Goal: Navigation & Orientation: Find specific page/section

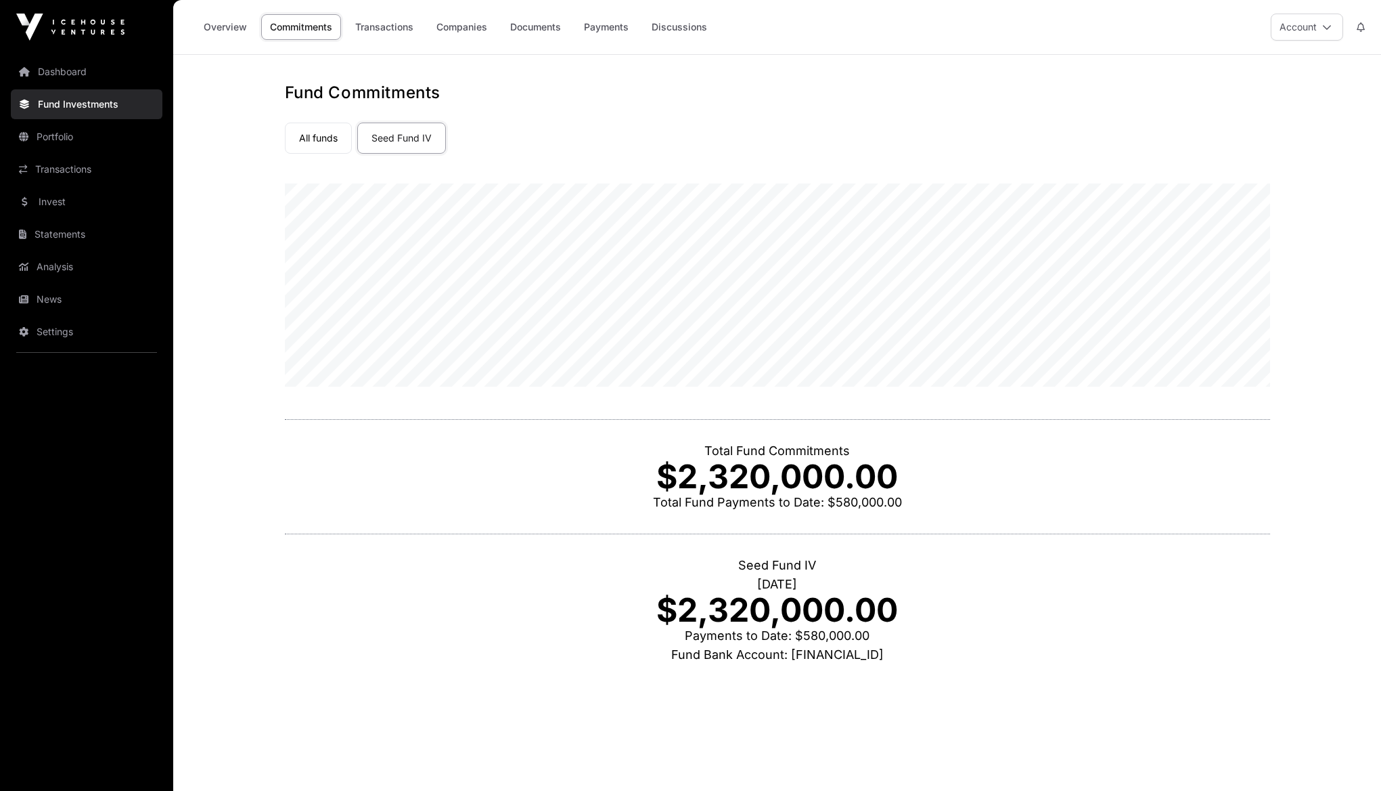
click at [533, 36] on link "Documents" at bounding box center [536, 27] width 68 height 26
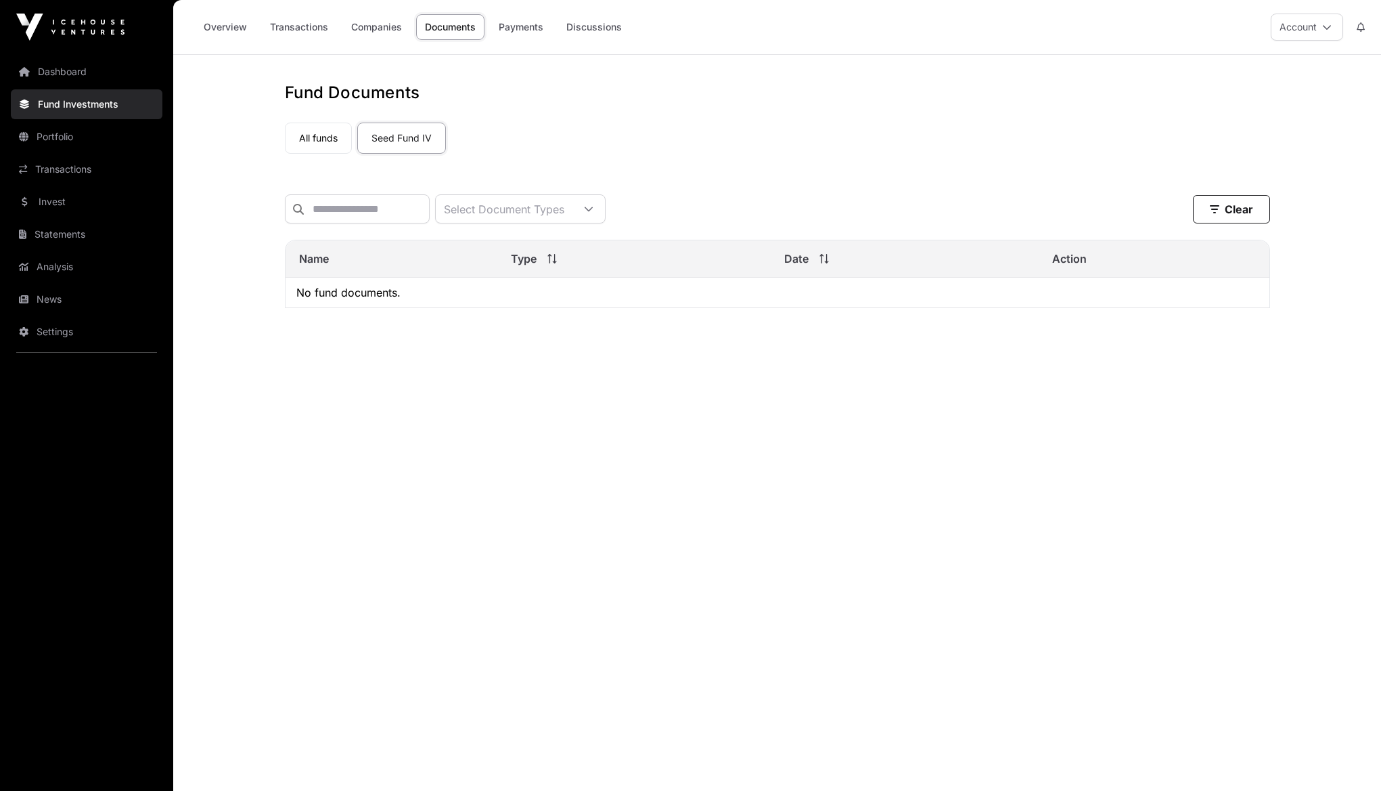
click at [338, 148] on link "All funds" at bounding box center [318, 138] width 67 height 31
click at [414, 136] on link "Seed Fund IV" at bounding box center [401, 138] width 89 height 31
click at [392, 26] on link "Companies" at bounding box center [376, 27] width 68 height 26
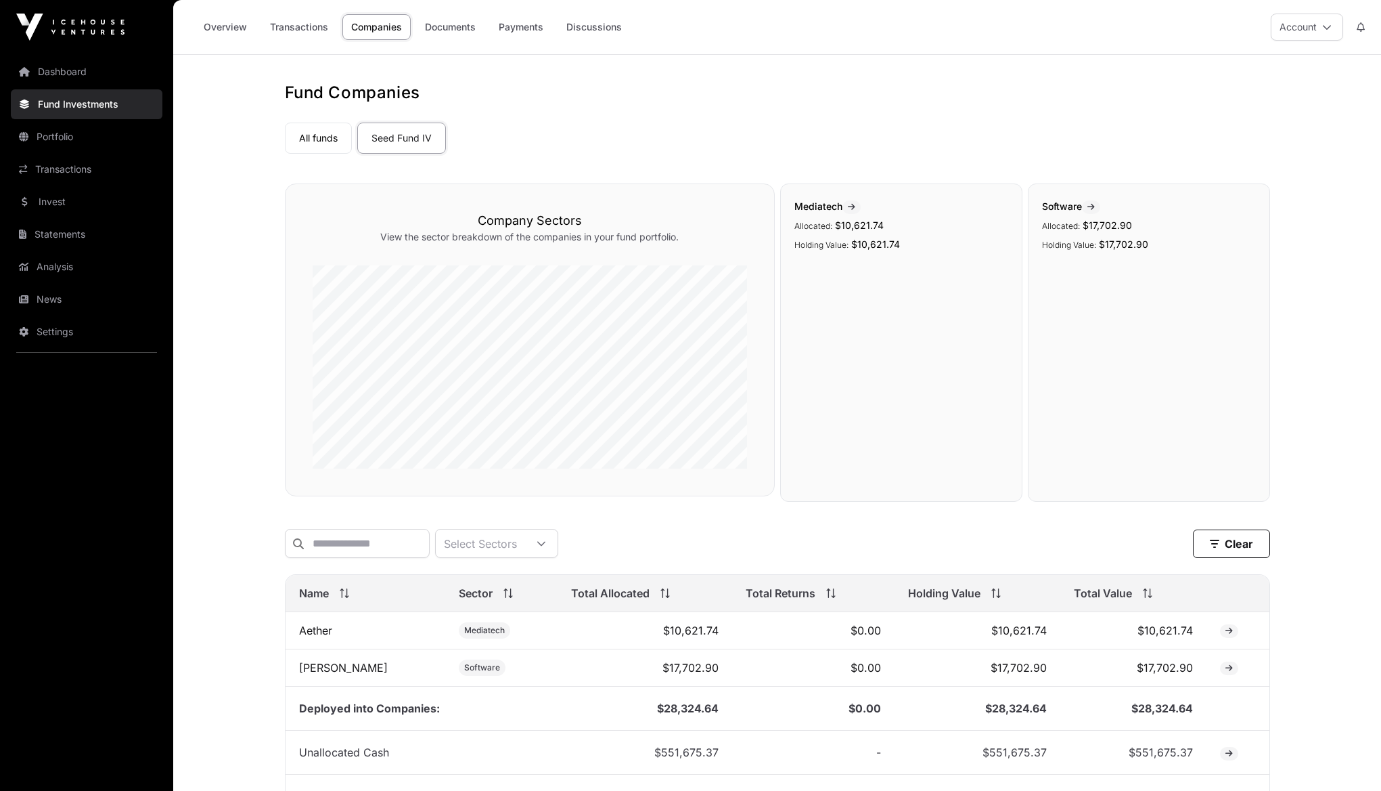
click at [238, 30] on link "Overview" at bounding box center [225, 27] width 61 height 26
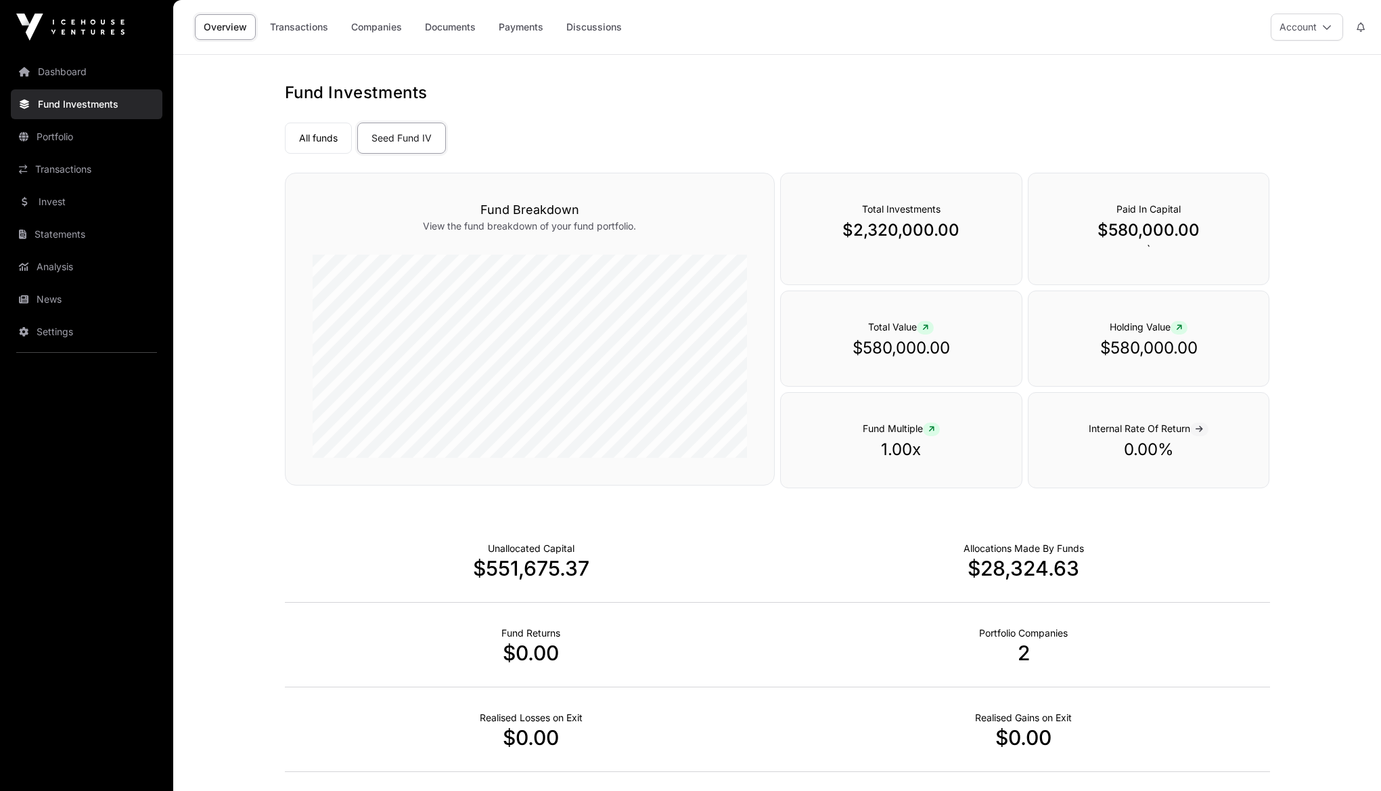
click at [301, 19] on link "Transactions" at bounding box center [299, 27] width 76 height 26
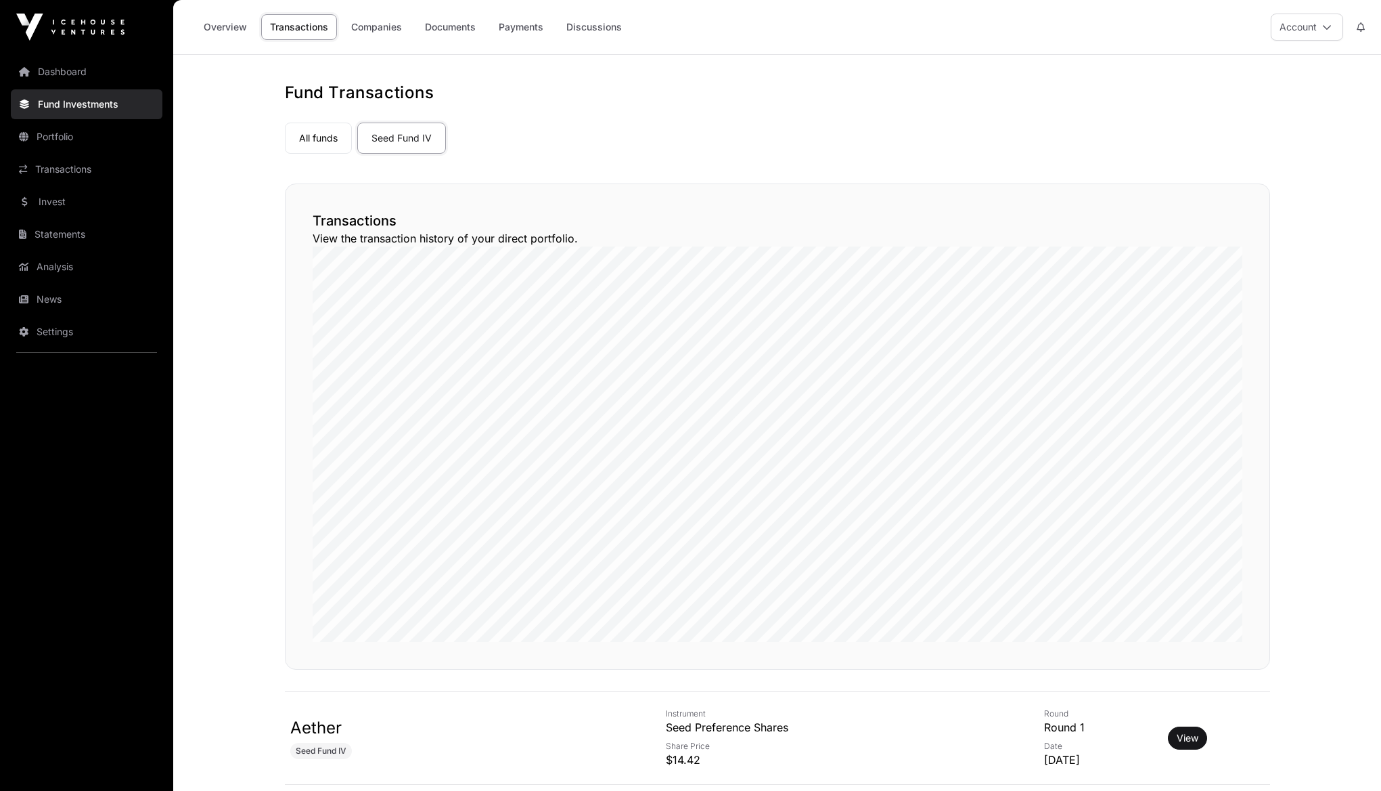
click at [114, 111] on link "Fund Investments" at bounding box center [87, 104] width 152 height 30
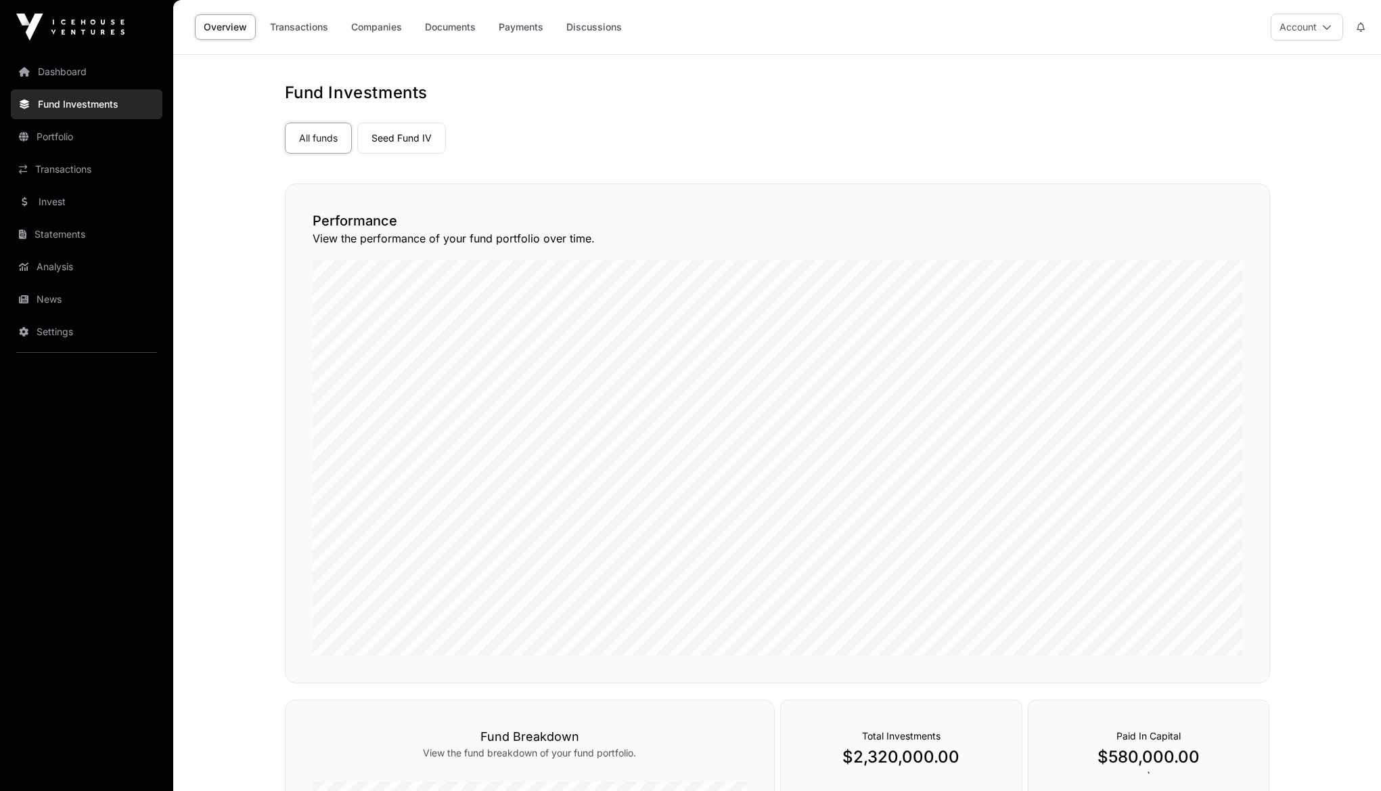
click at [97, 79] on link "Dashboard" at bounding box center [87, 72] width 152 height 30
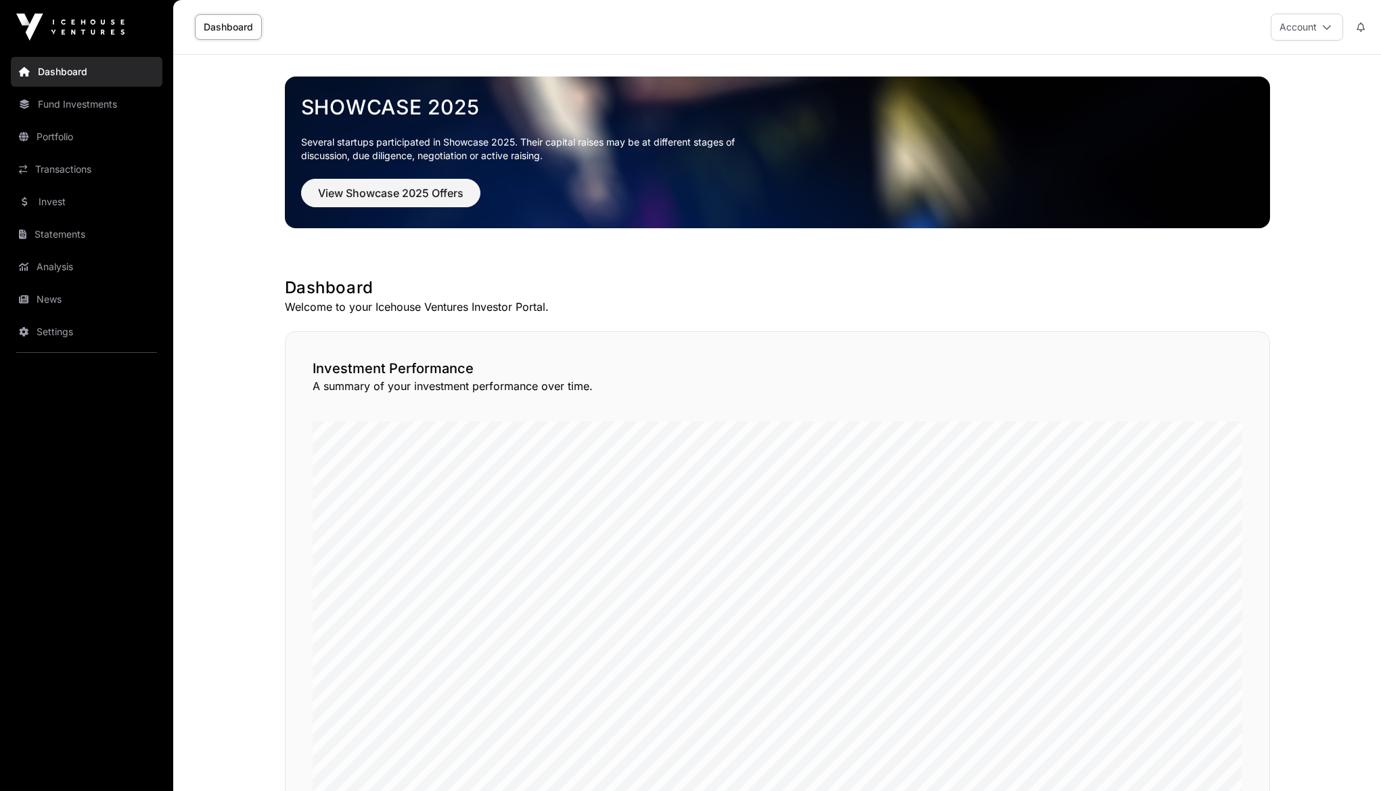
click at [73, 229] on link "Statements" at bounding box center [87, 234] width 152 height 30
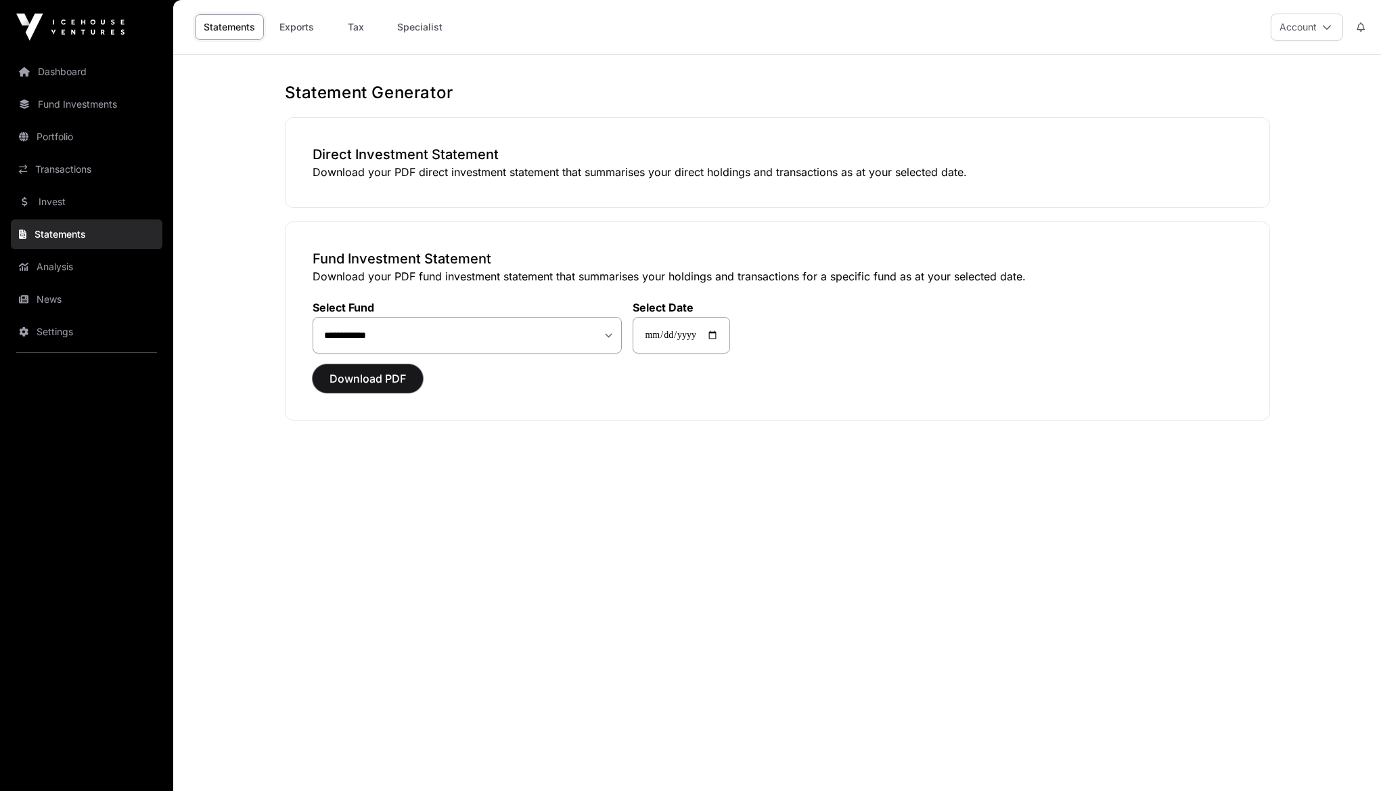
click at [387, 383] on span "Download PDF" at bounding box center [368, 378] width 76 height 16
click at [294, 258] on div "**********" at bounding box center [778, 320] width 986 height 199
click at [411, 32] on link "Specialist" at bounding box center [420, 27] width 63 height 26
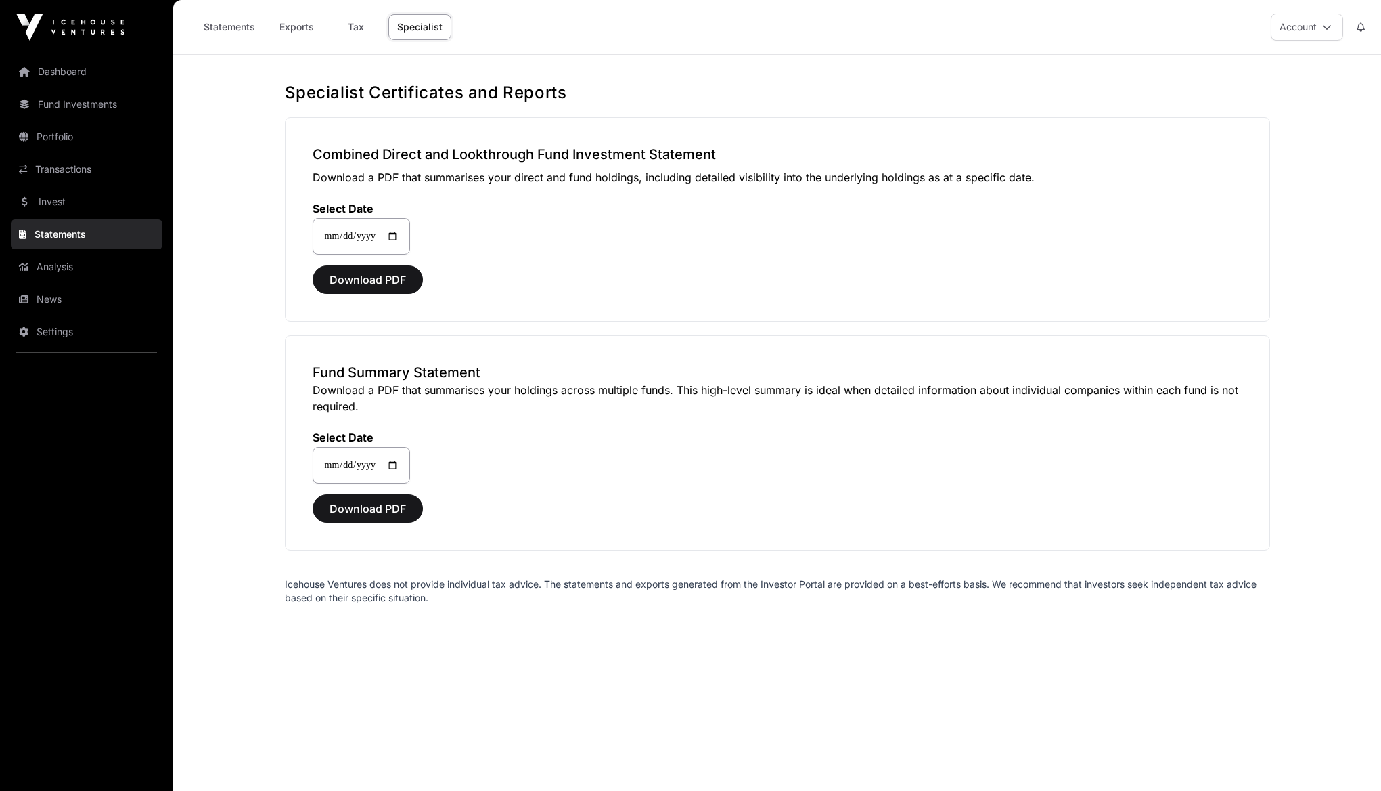
click at [360, 30] on link "Tax" at bounding box center [356, 27] width 54 height 26
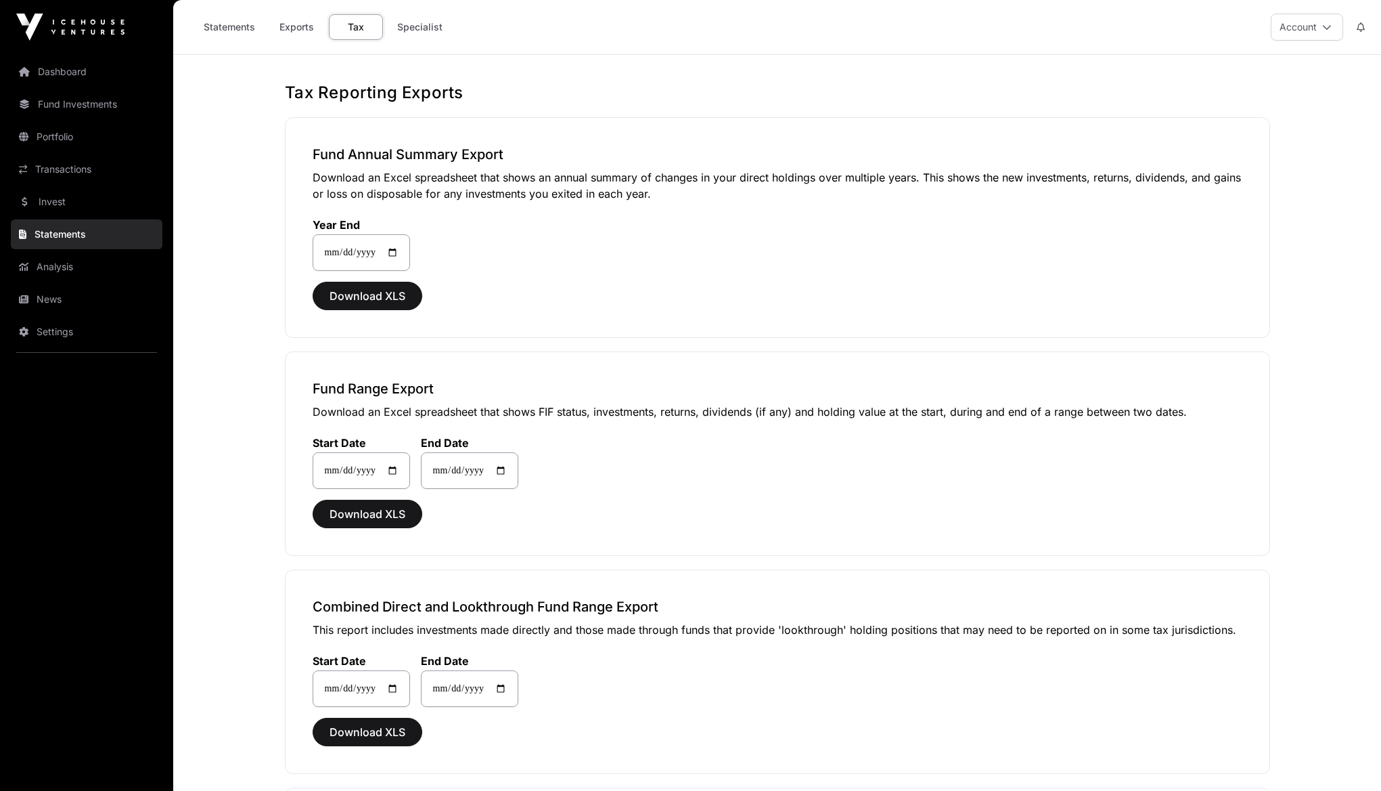
click at [306, 32] on link "Exports" at bounding box center [296, 27] width 54 height 26
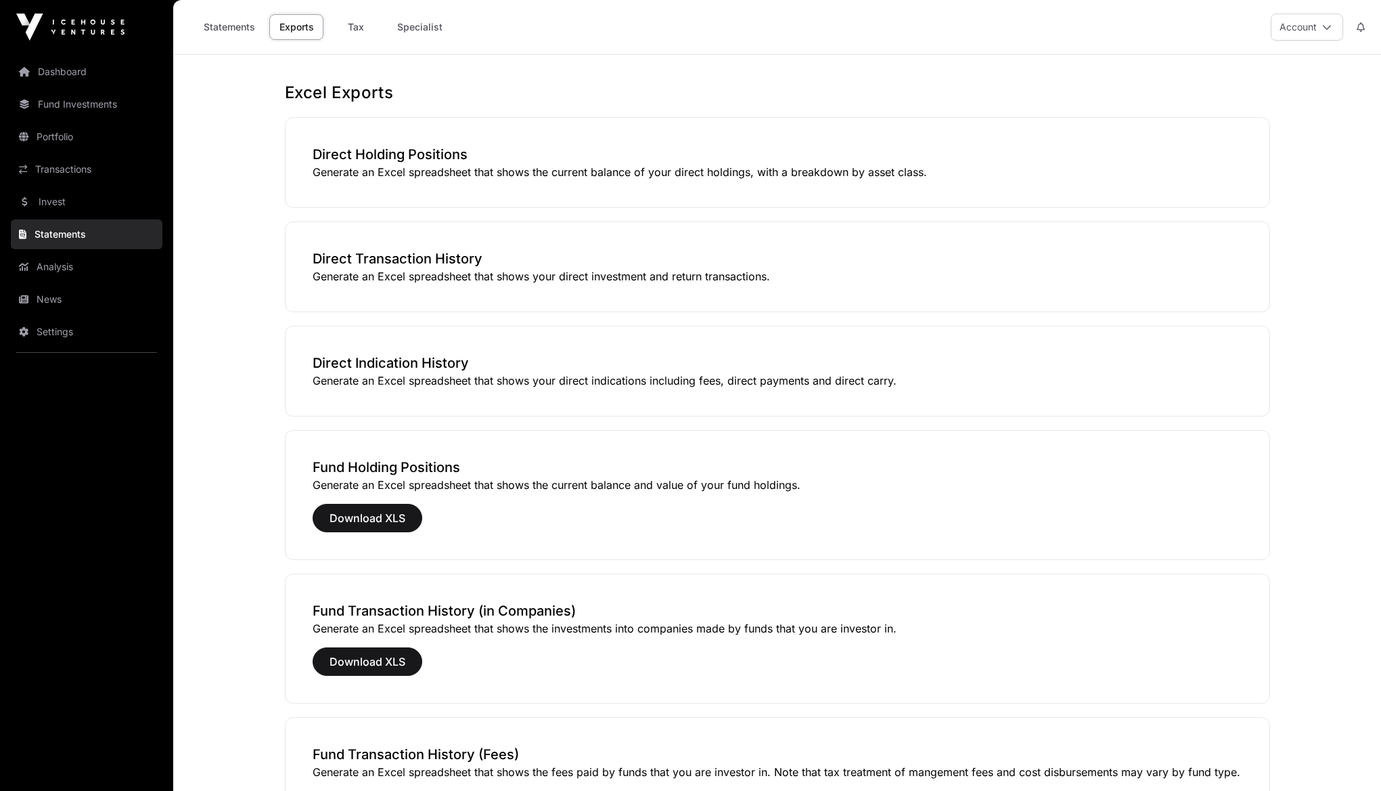
click at [255, 33] on link "Statements" at bounding box center [229, 27] width 69 height 26
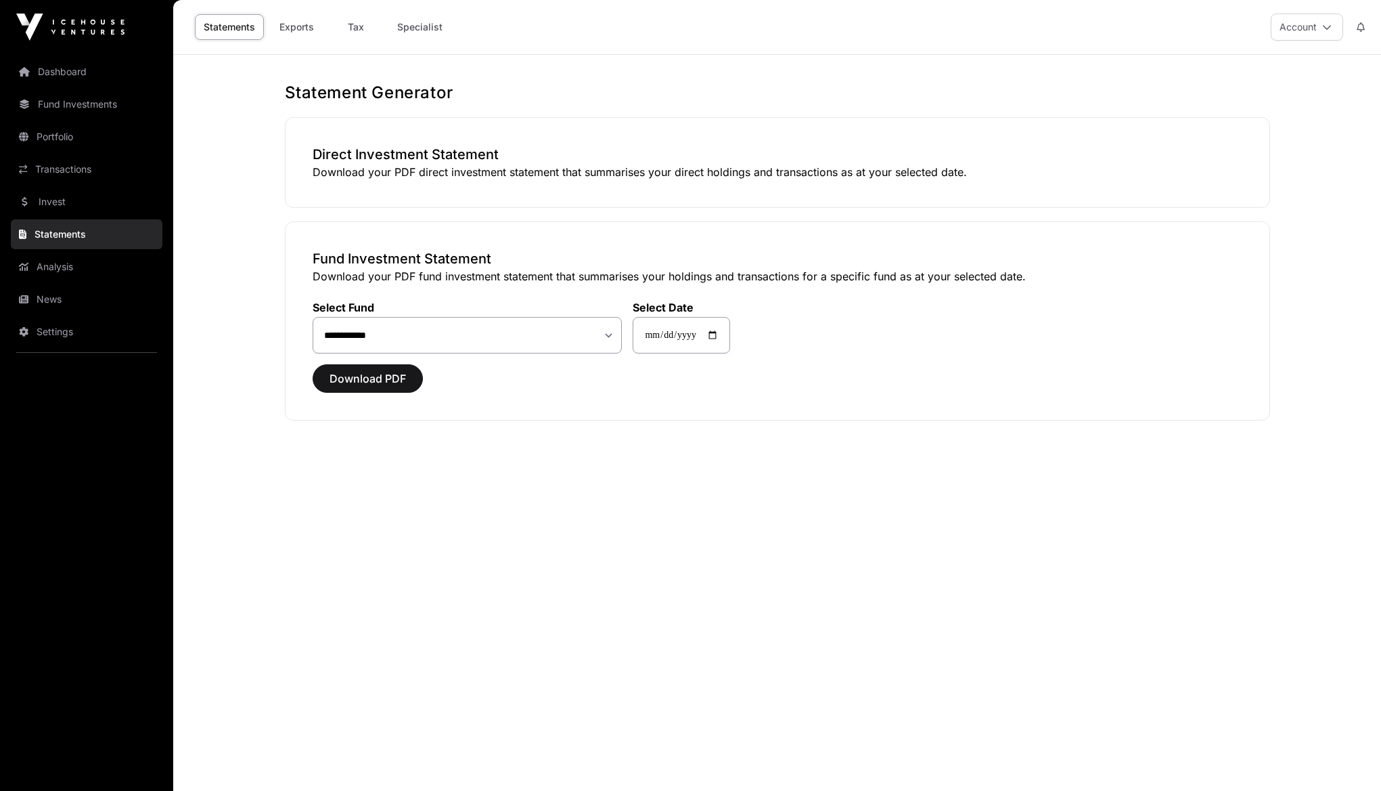
click at [75, 266] on link "Analysis" at bounding box center [87, 267] width 152 height 30
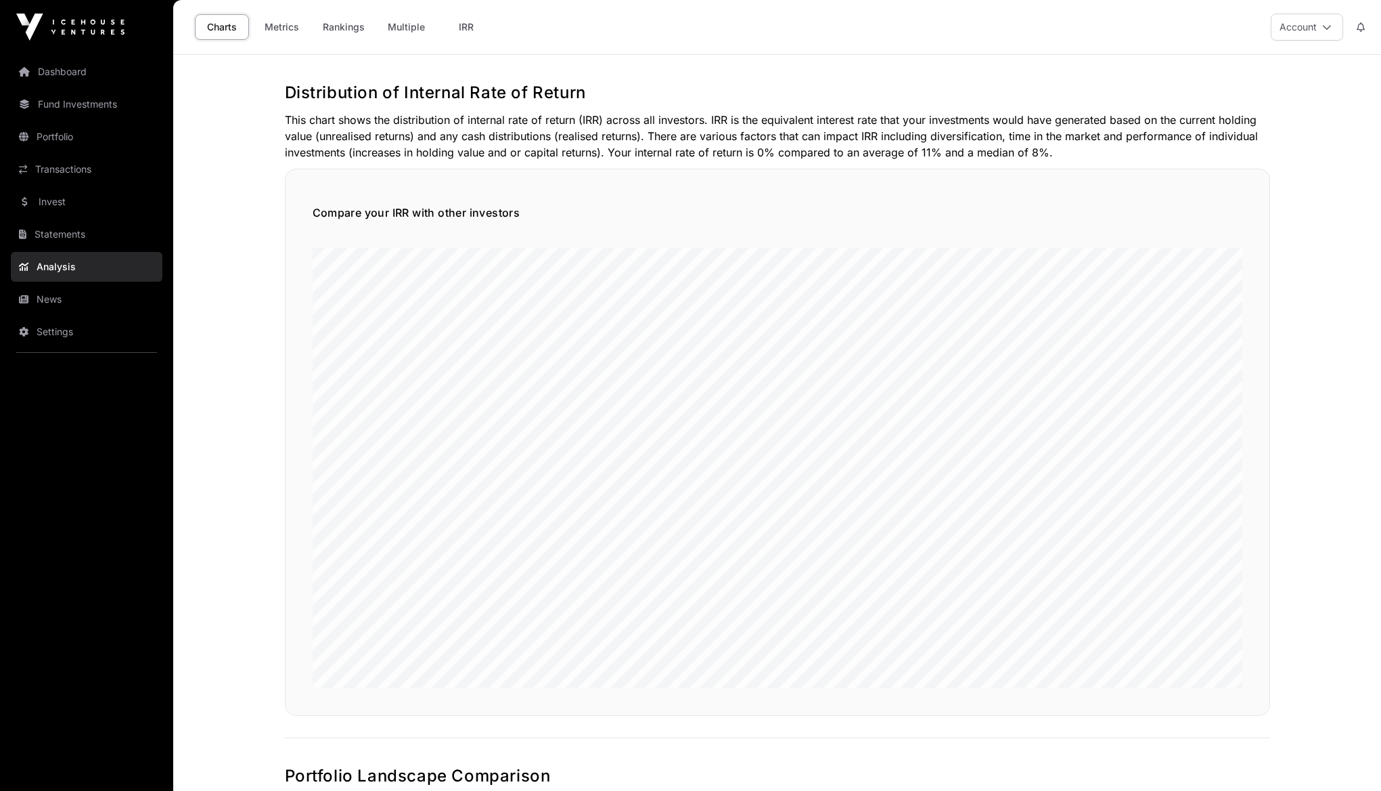
click at [90, 200] on link "Invest" at bounding box center [87, 202] width 152 height 30
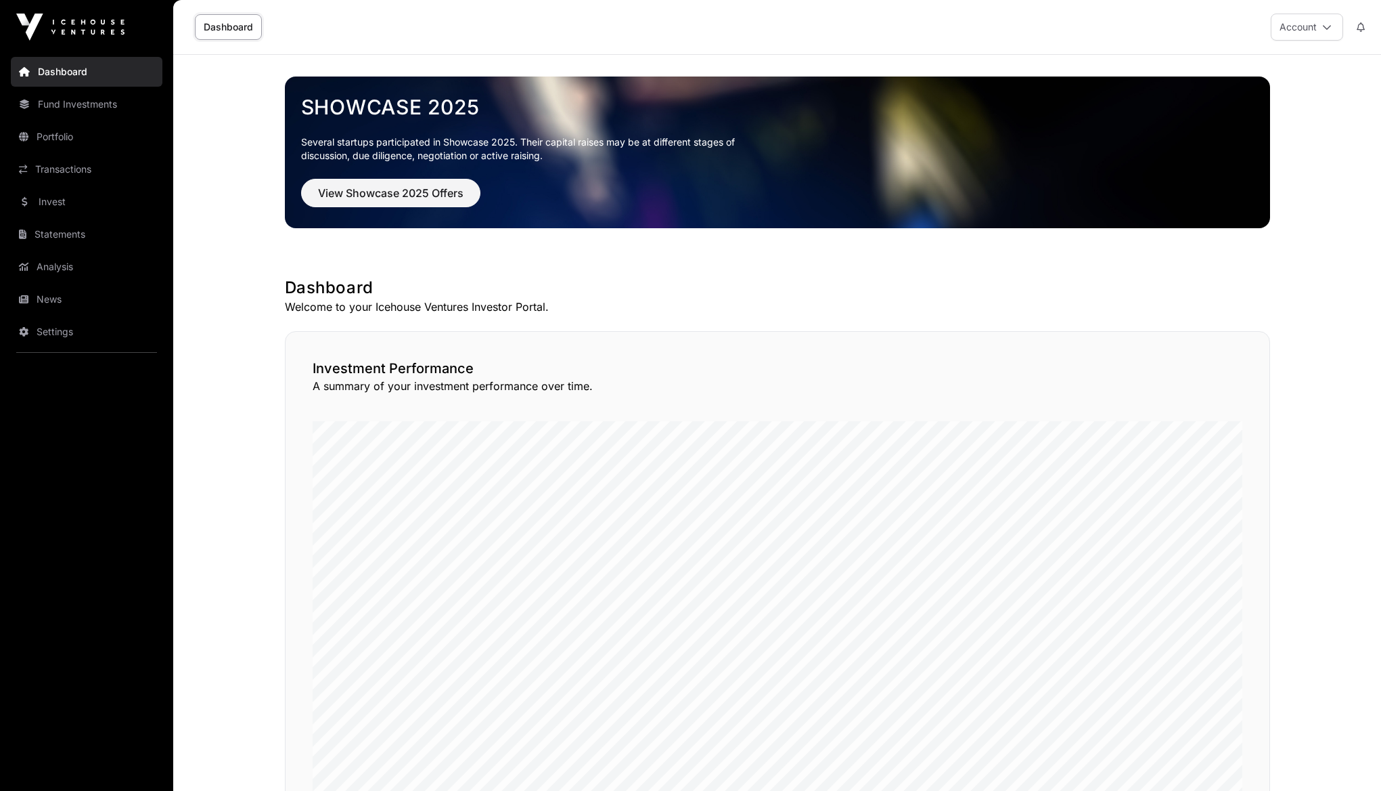
click at [76, 66] on link "Dashboard" at bounding box center [87, 72] width 152 height 30
click at [228, 37] on link "Dashboard" at bounding box center [228, 27] width 67 height 26
click at [227, 33] on link "Dashboard" at bounding box center [228, 27] width 67 height 26
